Goal: Information Seeking & Learning: Learn about a topic

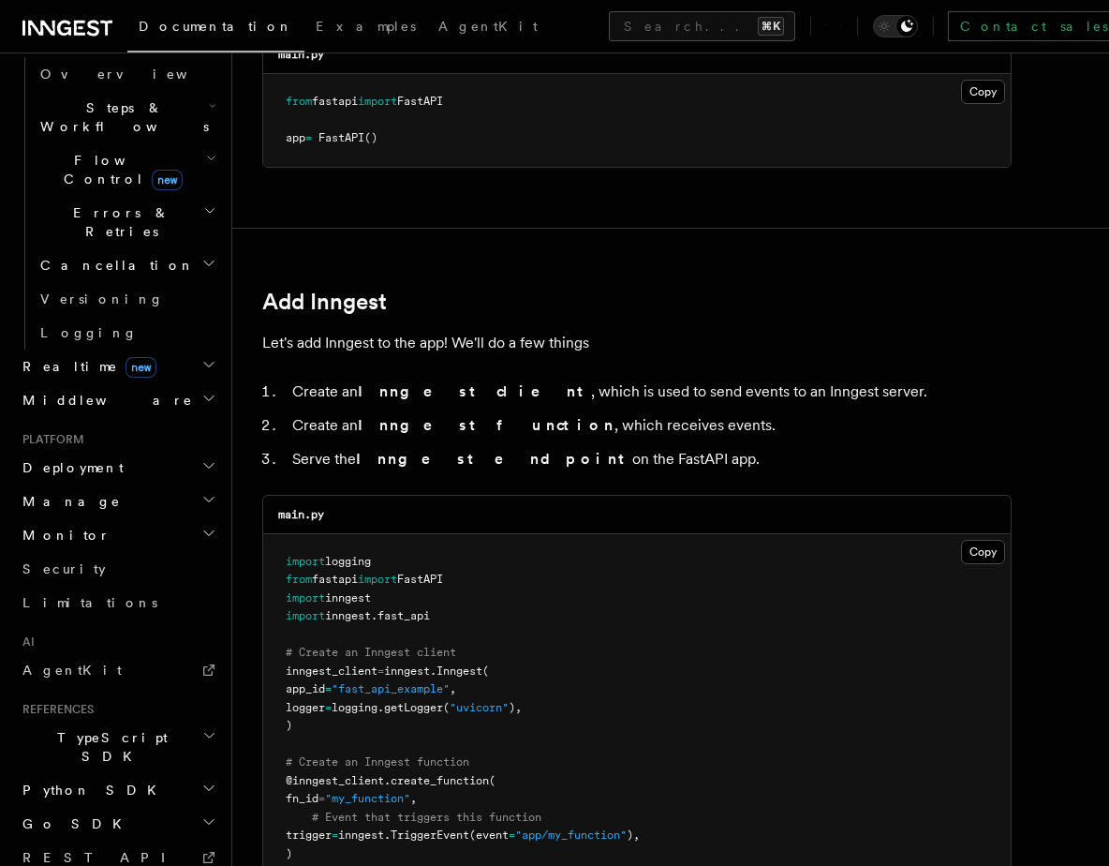
scroll to position [633, 0]
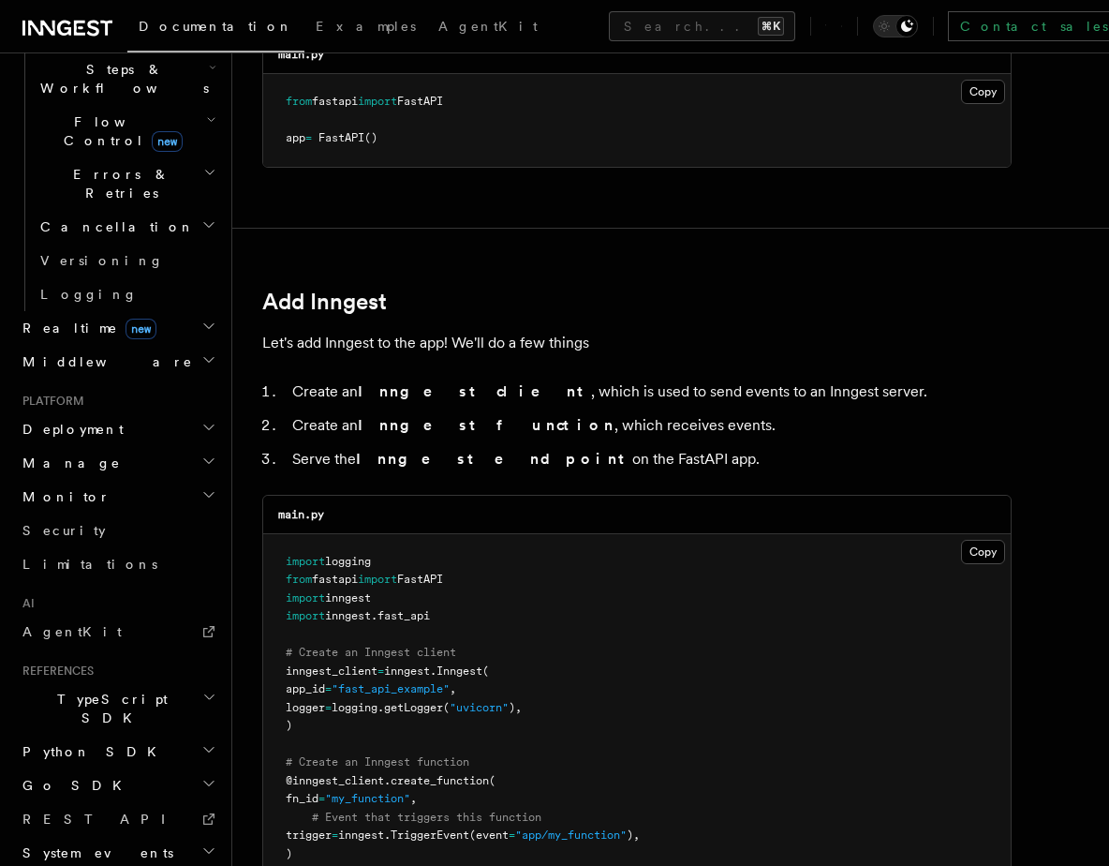
click at [79, 742] on span "Python SDK" at bounding box center [91, 751] width 153 height 19
click at [85, 778] on span "Introduction" at bounding box center [107, 785] width 135 height 15
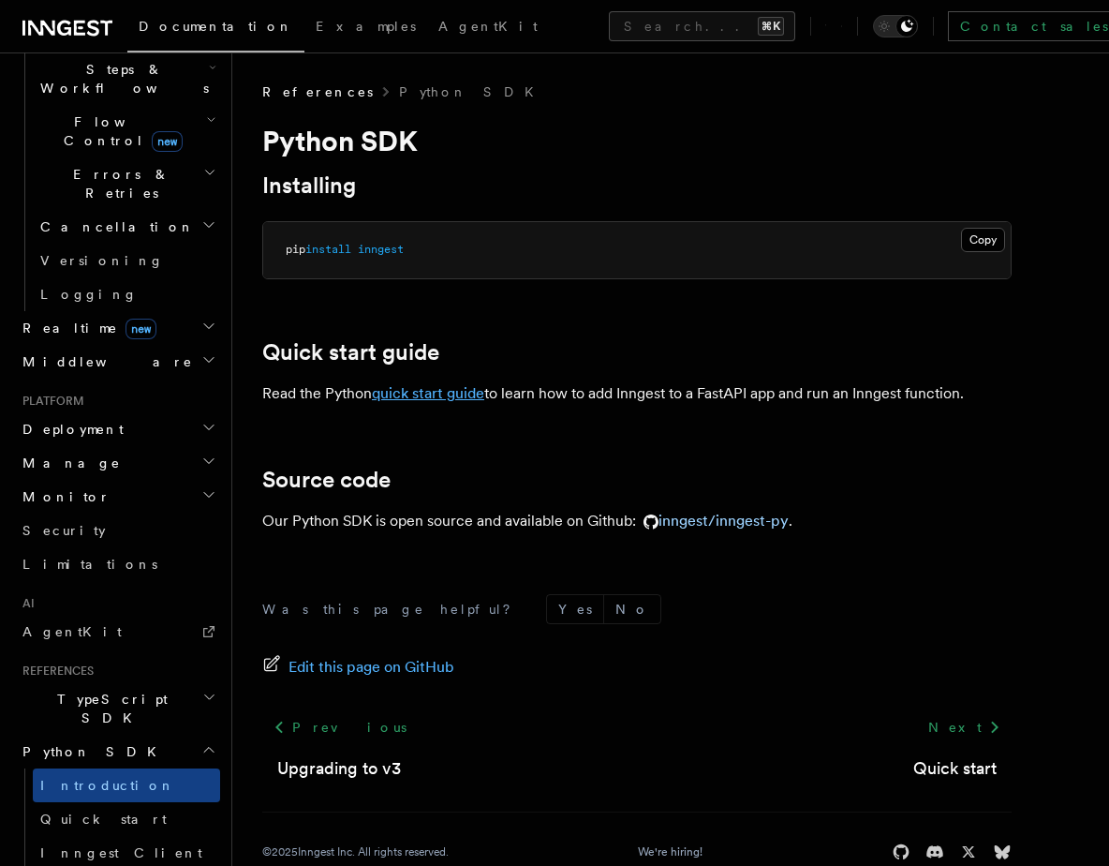
click at [476, 386] on link "quick start guide" at bounding box center [428, 393] width 112 height 18
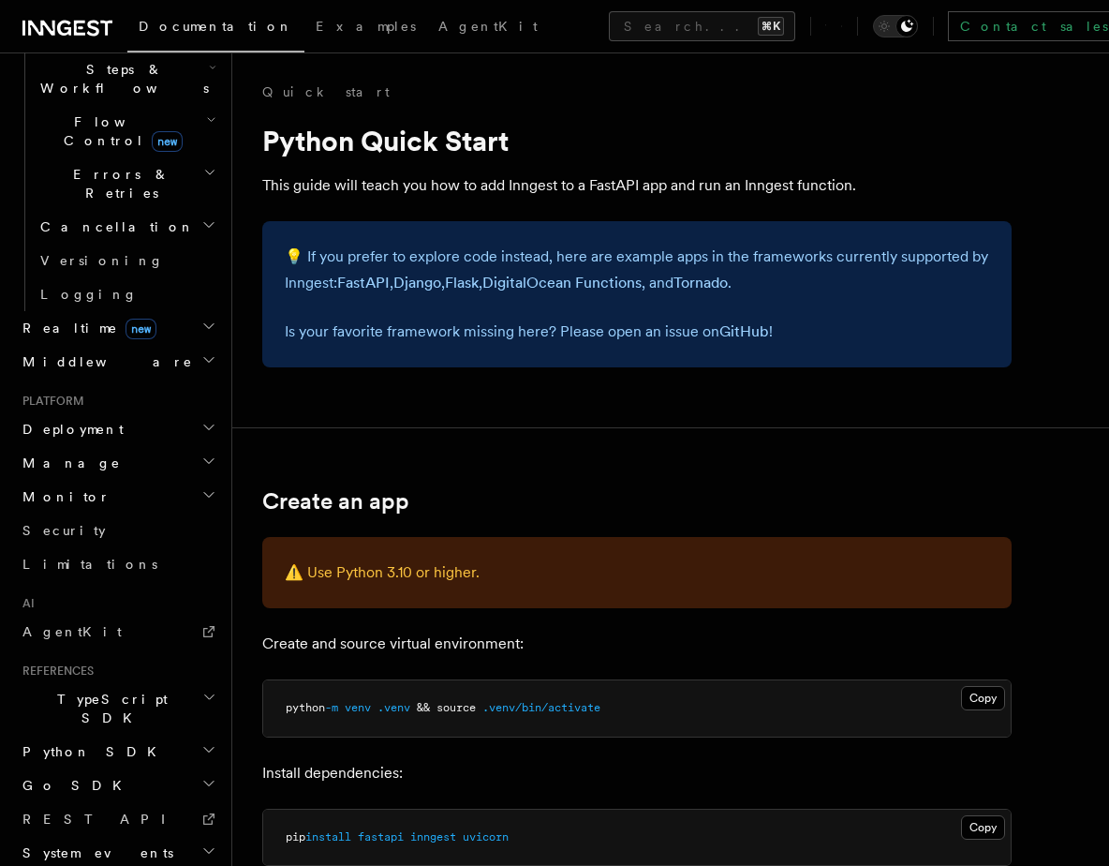
click at [73, 742] on span "Python SDK" at bounding box center [91, 751] width 153 height 19
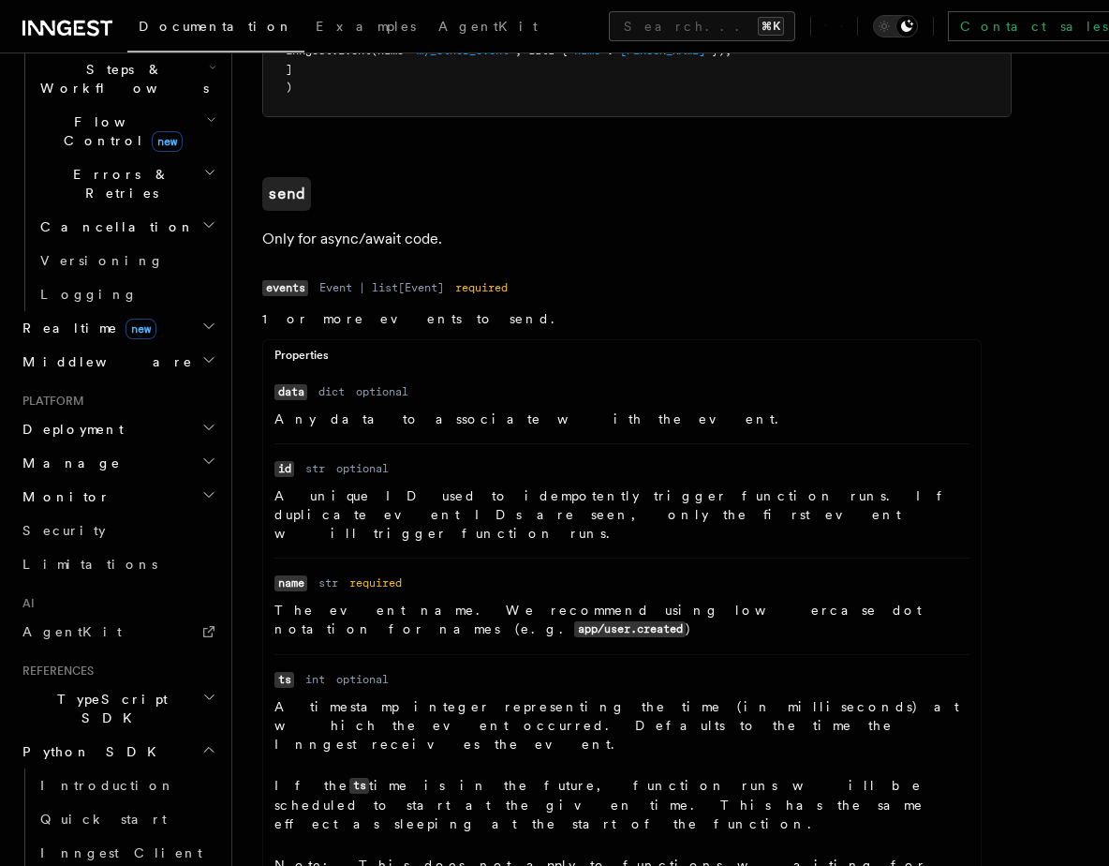
scroll to position [1189, 0]
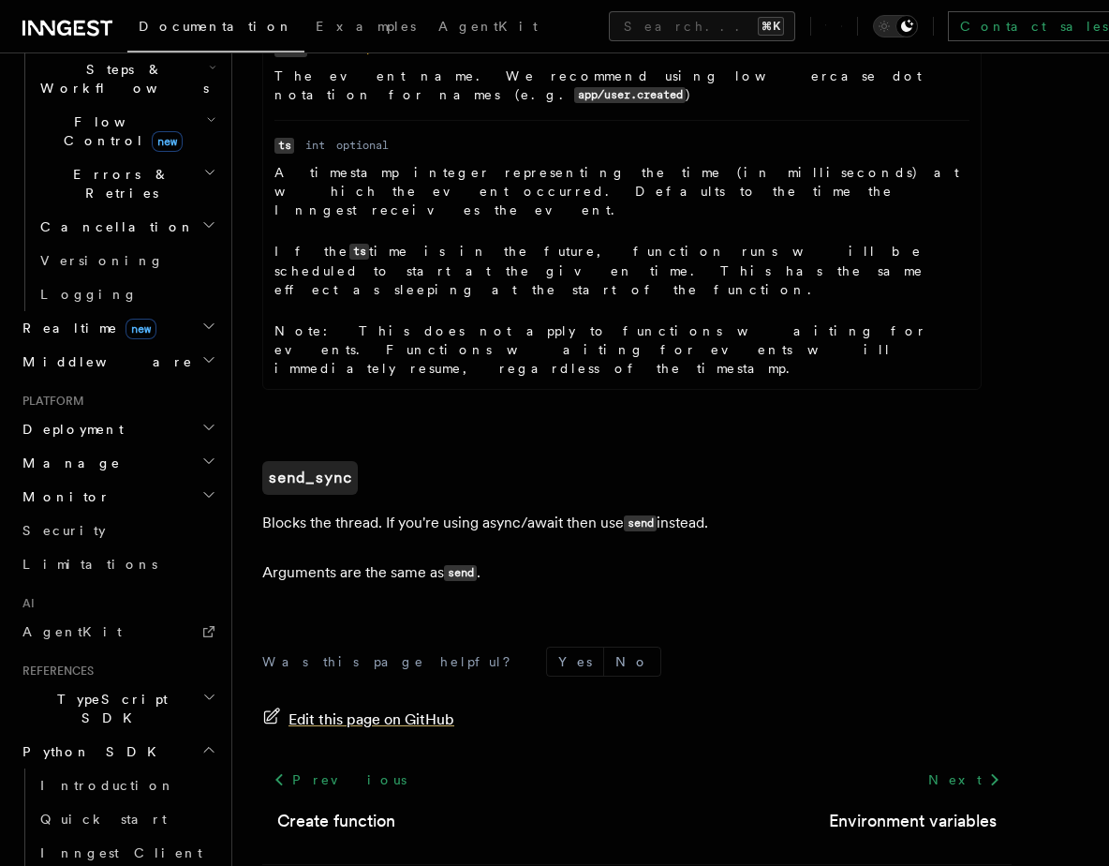
click at [355, 706] on span "Edit this page on GitHub" at bounding box center [372, 719] width 166 height 26
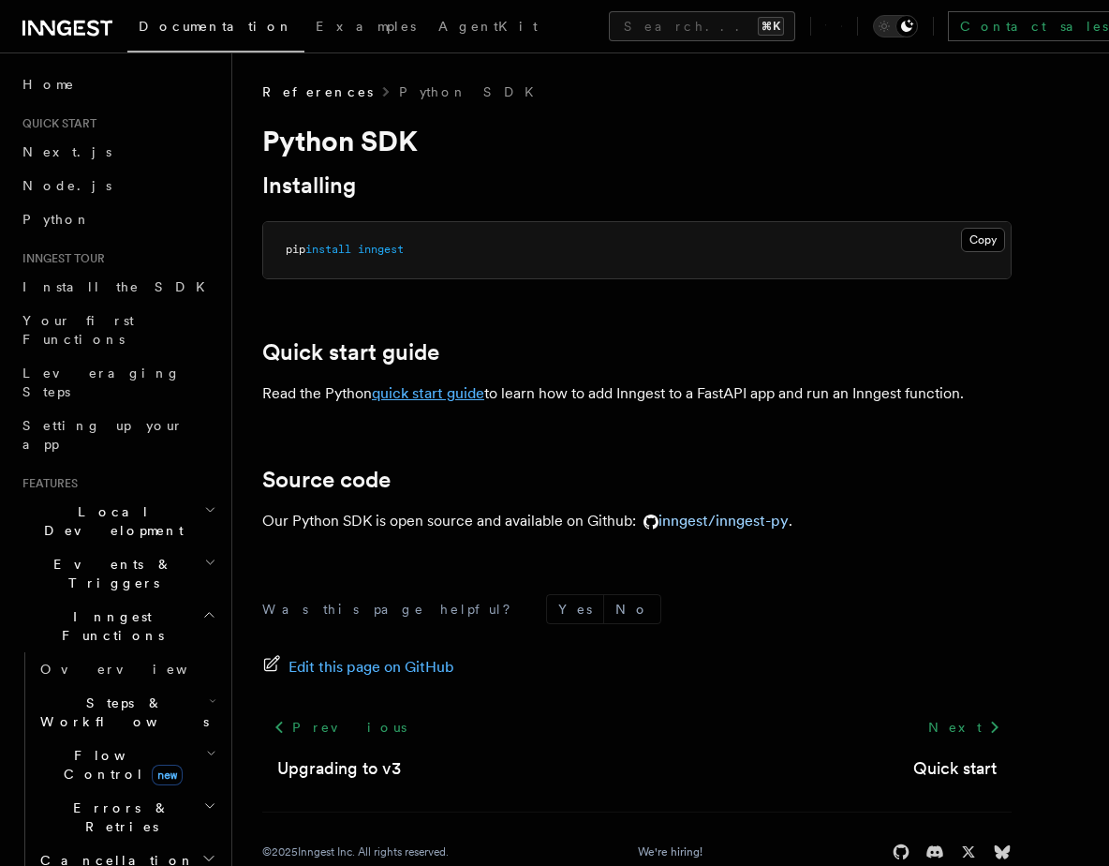
click at [454, 392] on link "quick start guide" at bounding box center [428, 393] width 112 height 18
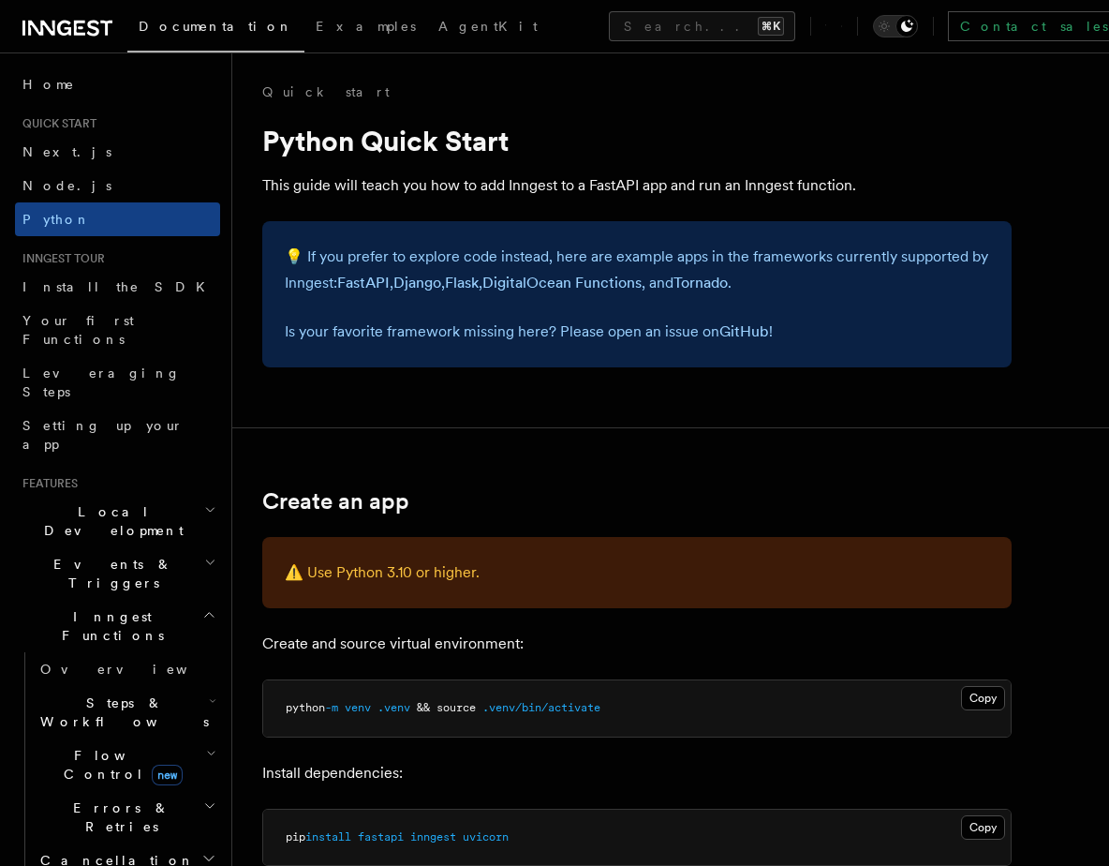
scroll to position [633, 0]
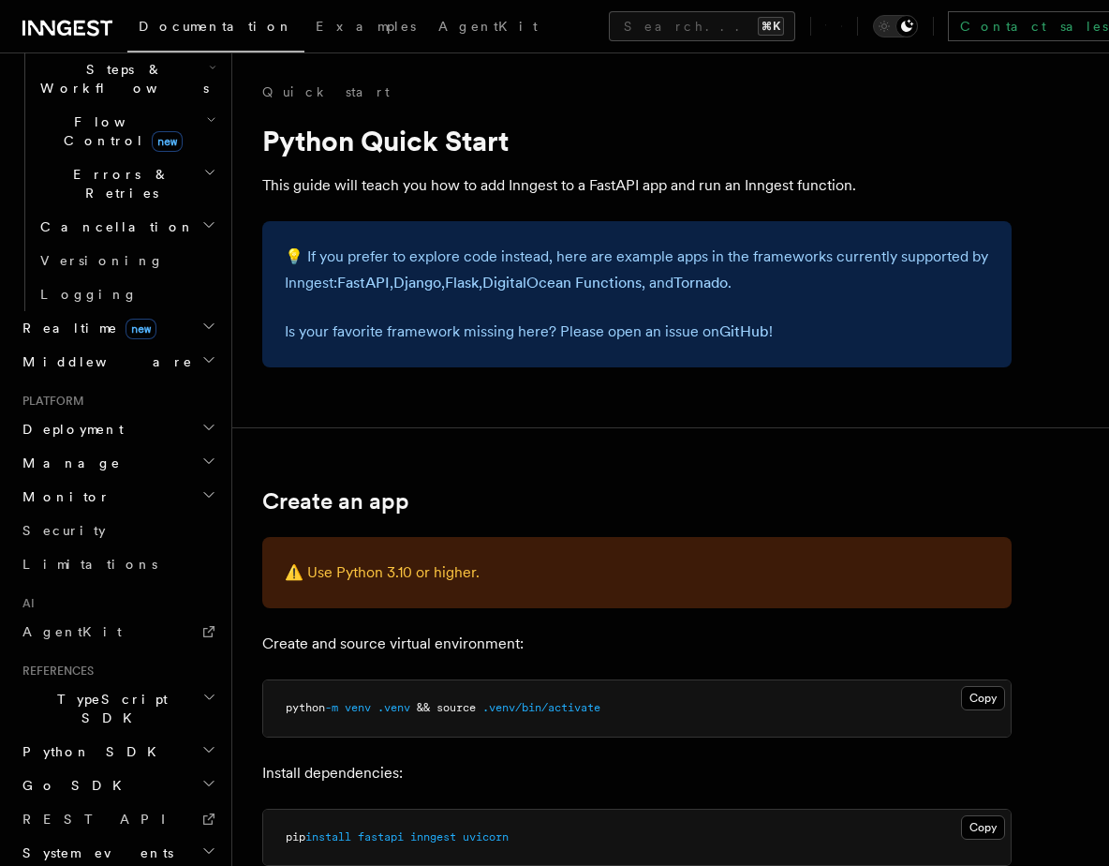
click at [80, 742] on span "Python SDK" at bounding box center [91, 751] width 153 height 19
click at [82, 811] on span "Quick start" at bounding box center [103, 818] width 126 height 15
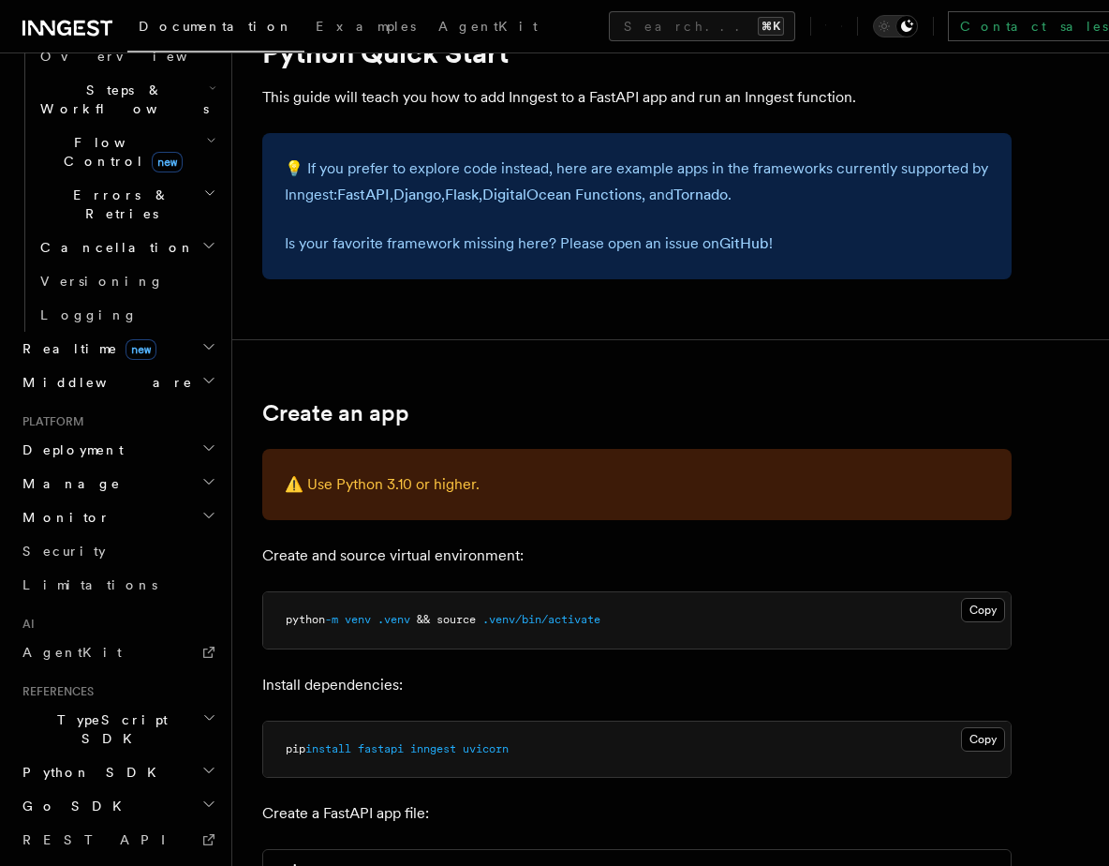
scroll to position [633, 0]
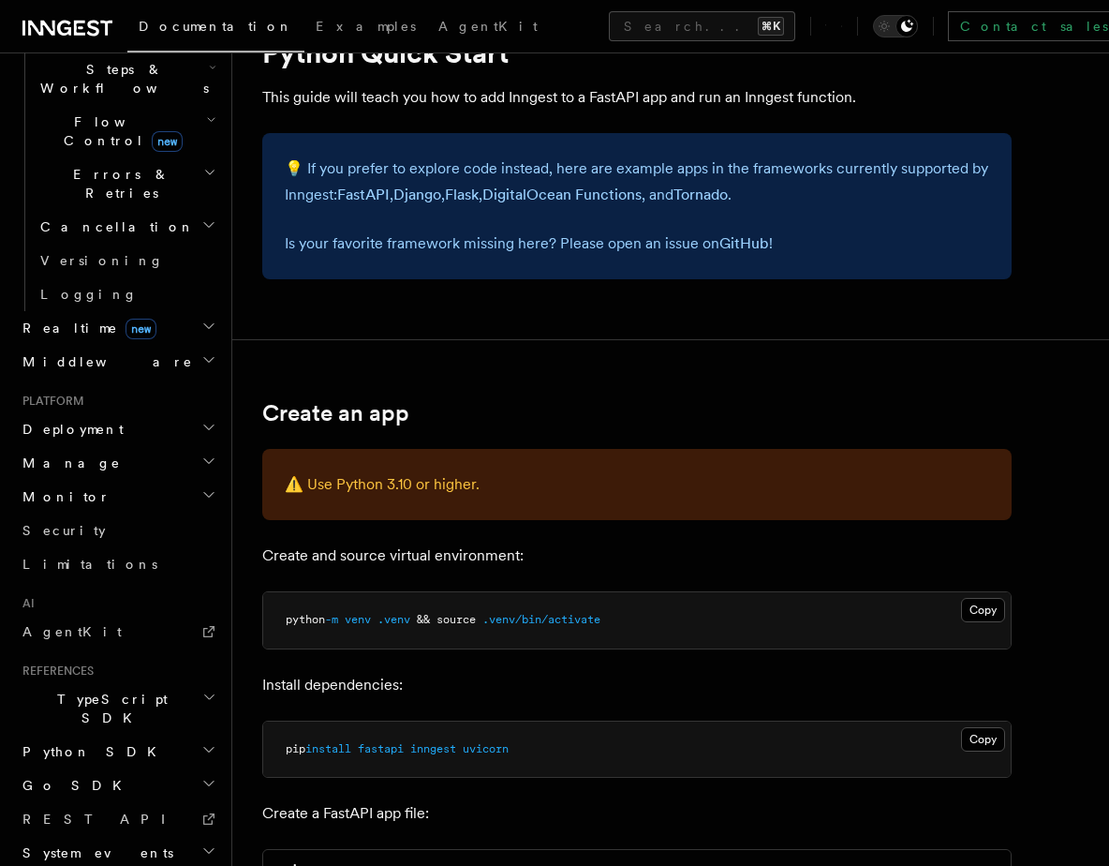
click at [79, 742] on span "Python SDK" at bounding box center [91, 751] width 153 height 19
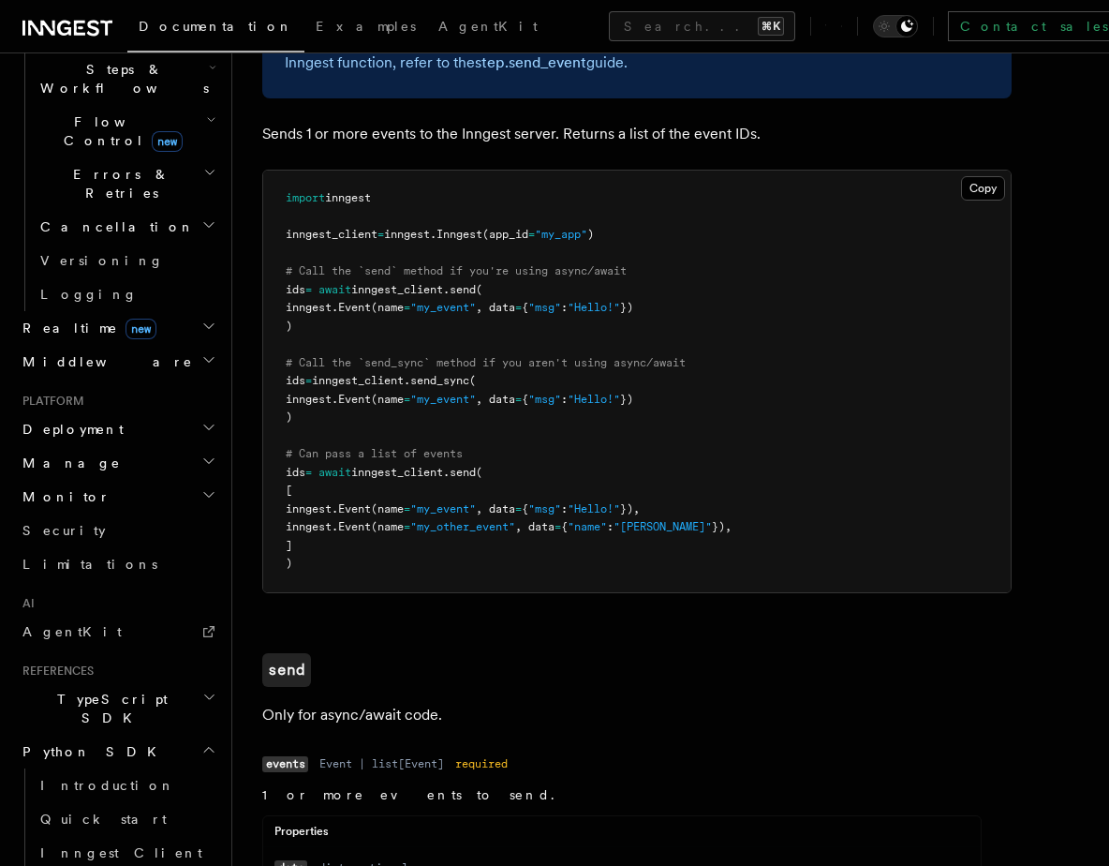
scroll to position [178, 0]
